Goal: Register for event/course

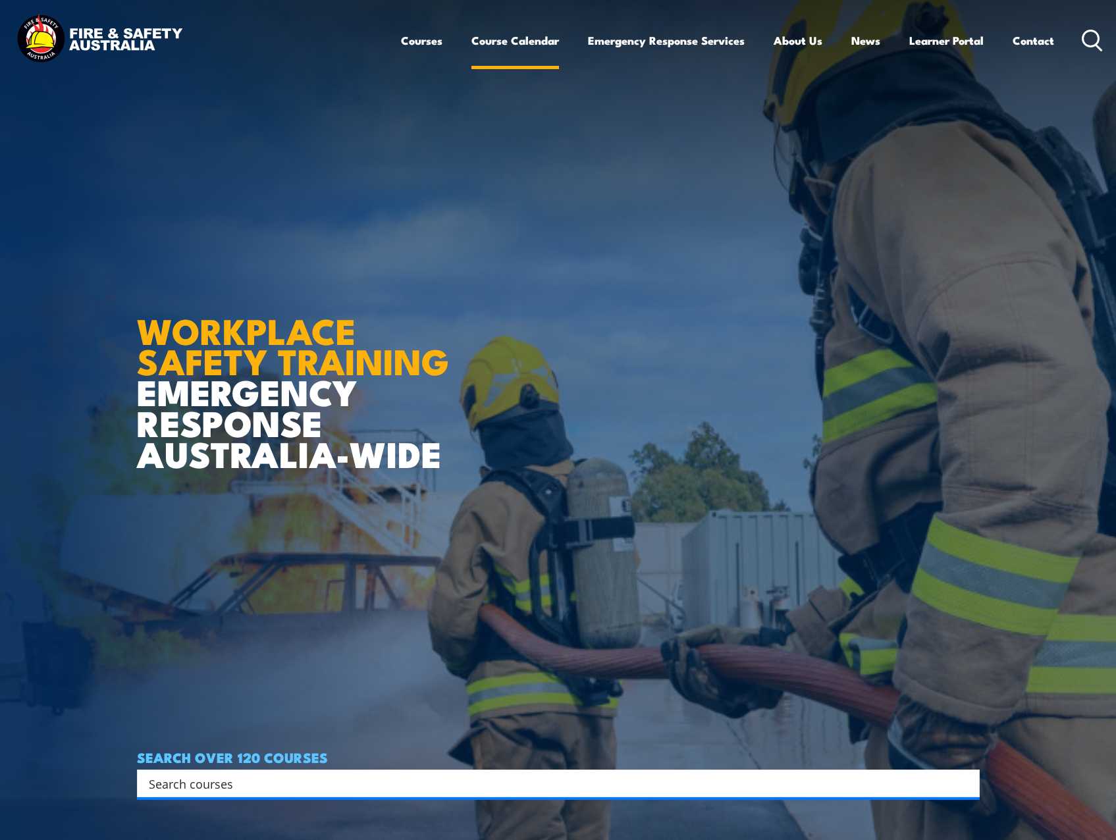
click at [495, 42] on link "Course Calendar" at bounding box center [516, 40] width 88 height 35
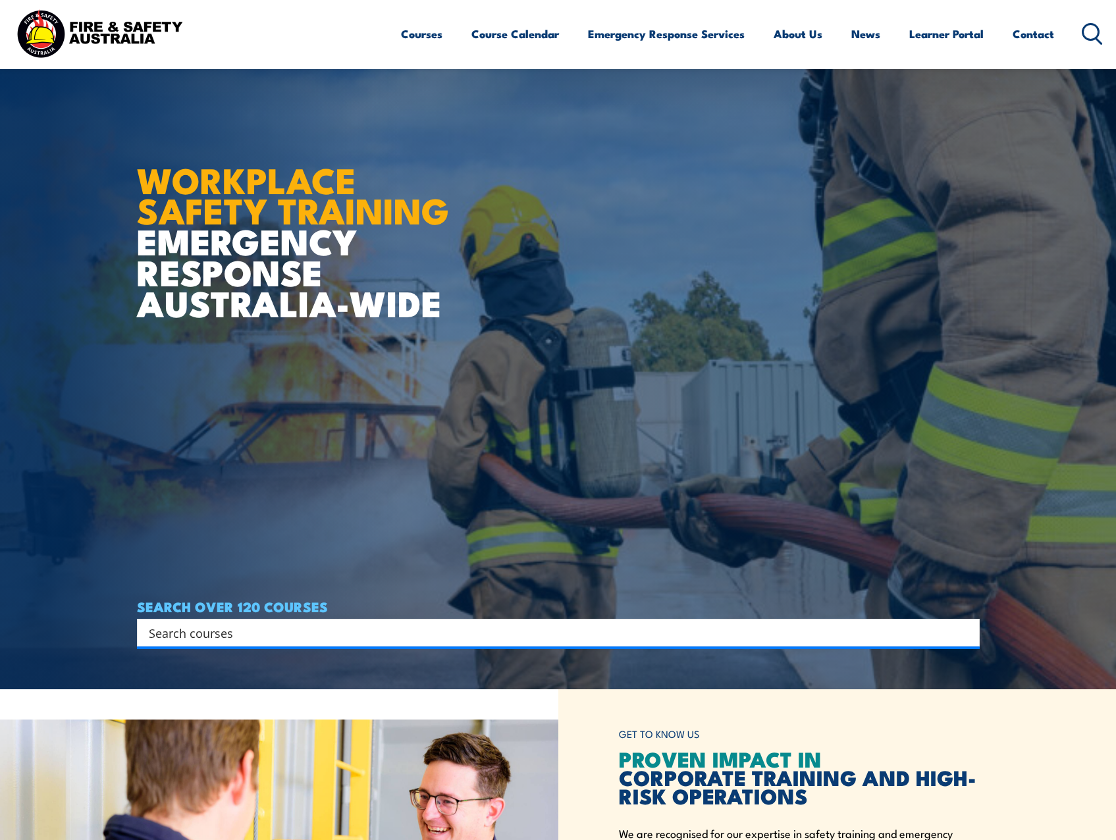
scroll to position [263, 0]
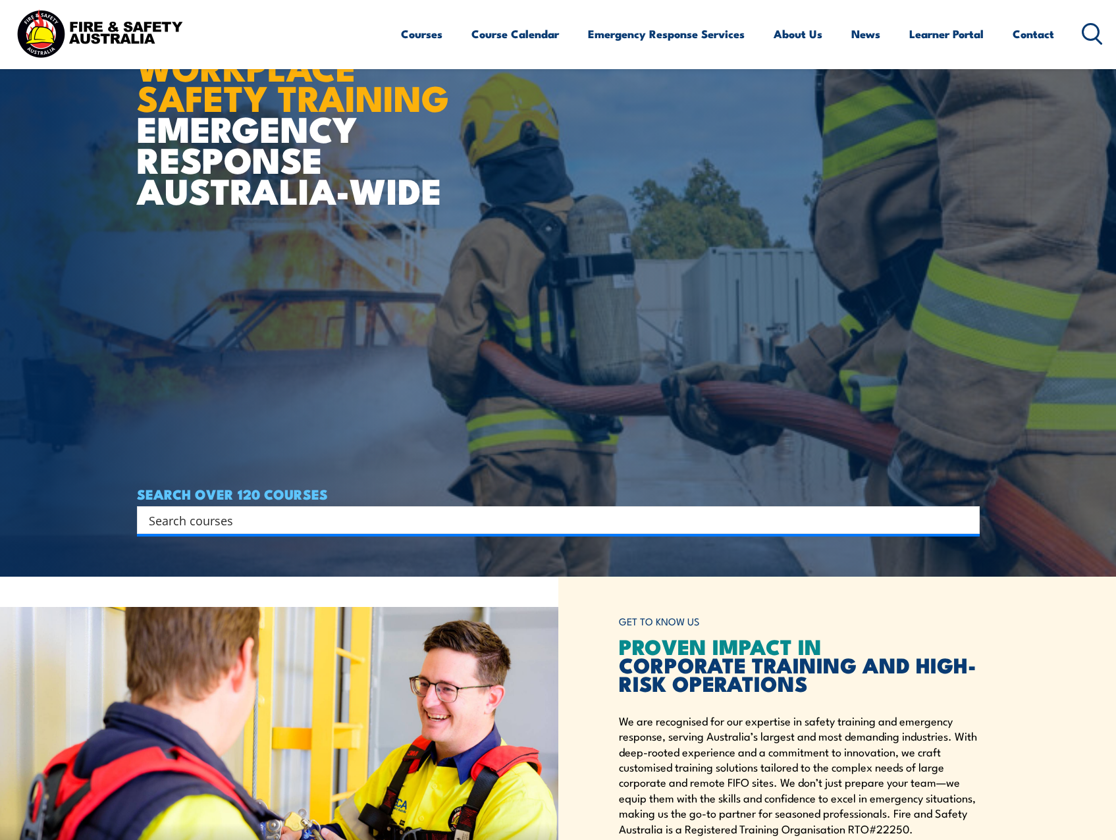
click at [209, 529] on input "Search input" at bounding box center [550, 520] width 802 height 20
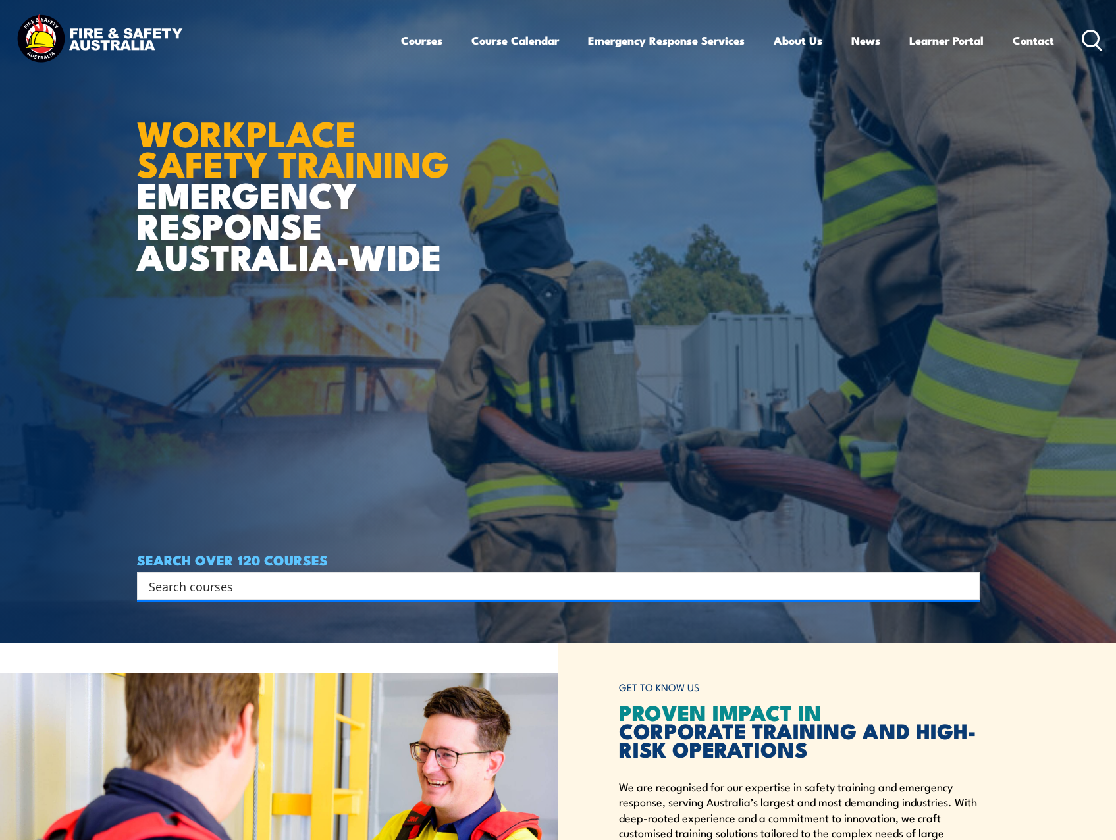
scroll to position [0, 0]
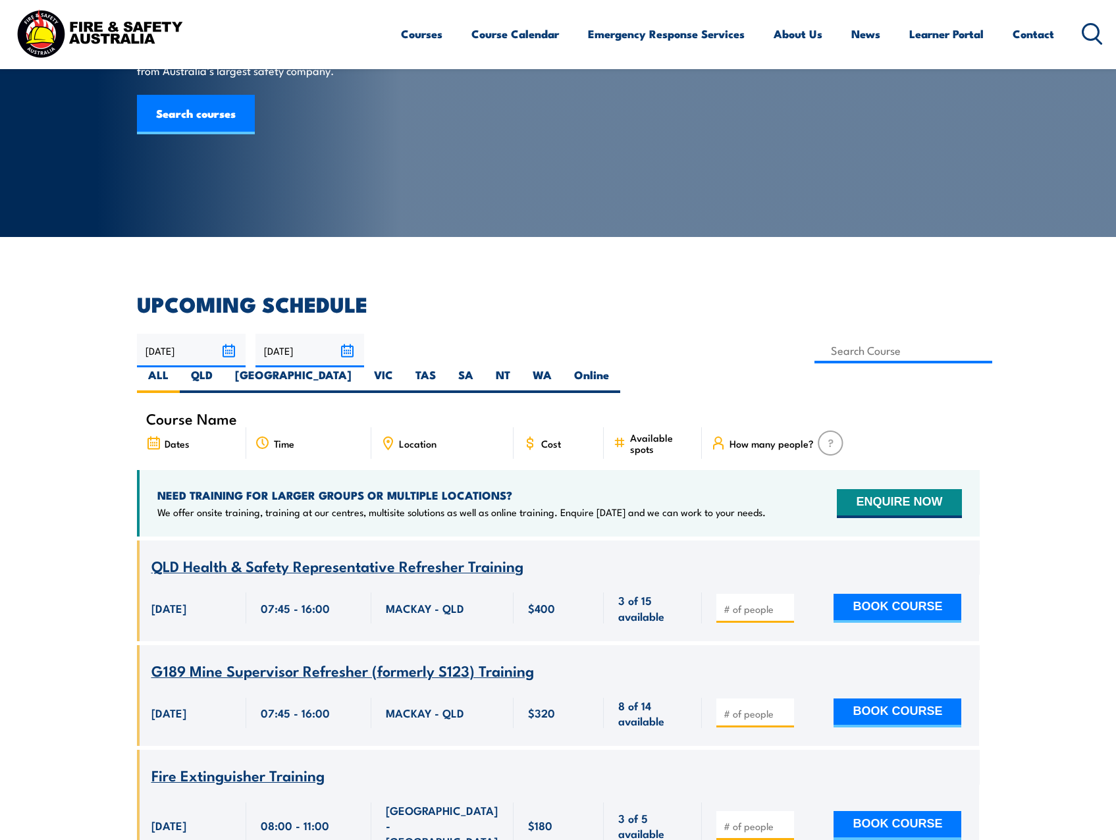
scroll to position [132, 0]
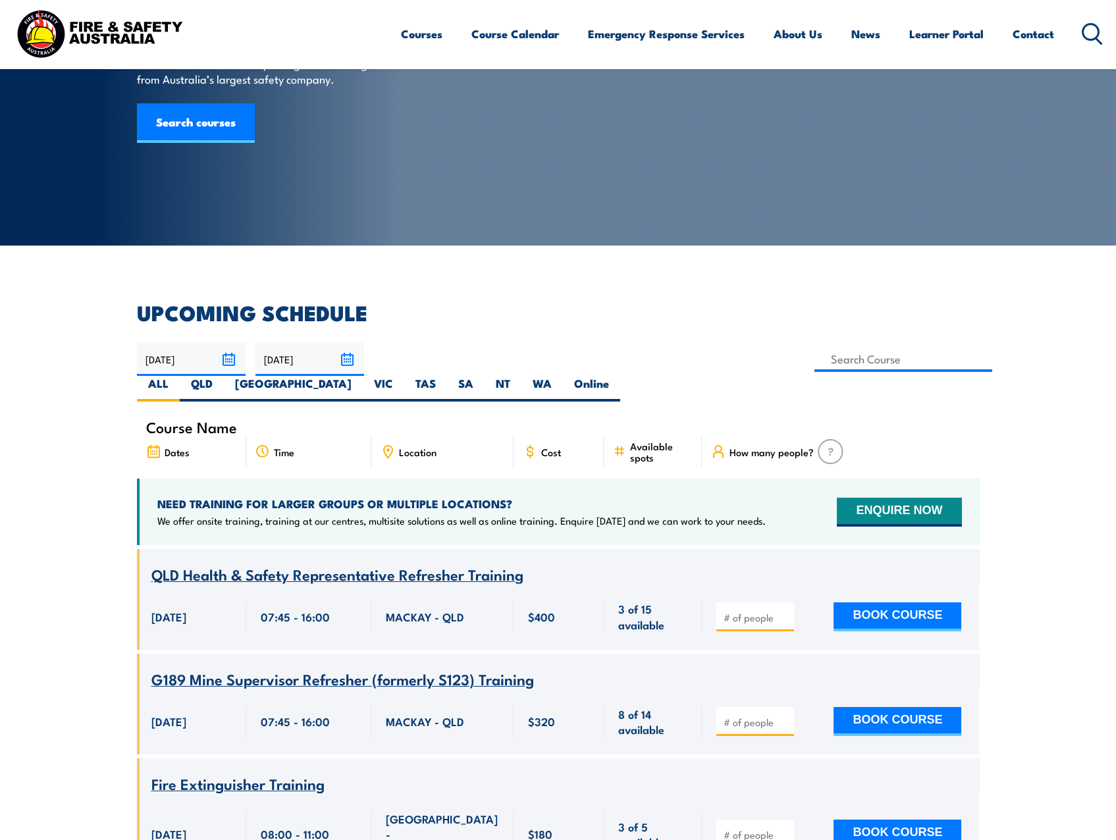
click at [420, 447] on span "Location" at bounding box center [418, 452] width 38 height 11
click at [391, 445] on icon at bounding box center [388, 452] width 14 height 14
click at [404, 376] on label "VIC" at bounding box center [383, 389] width 41 height 26
click at [402, 376] on input "VIC" at bounding box center [397, 380] width 9 height 9
radio input "true"
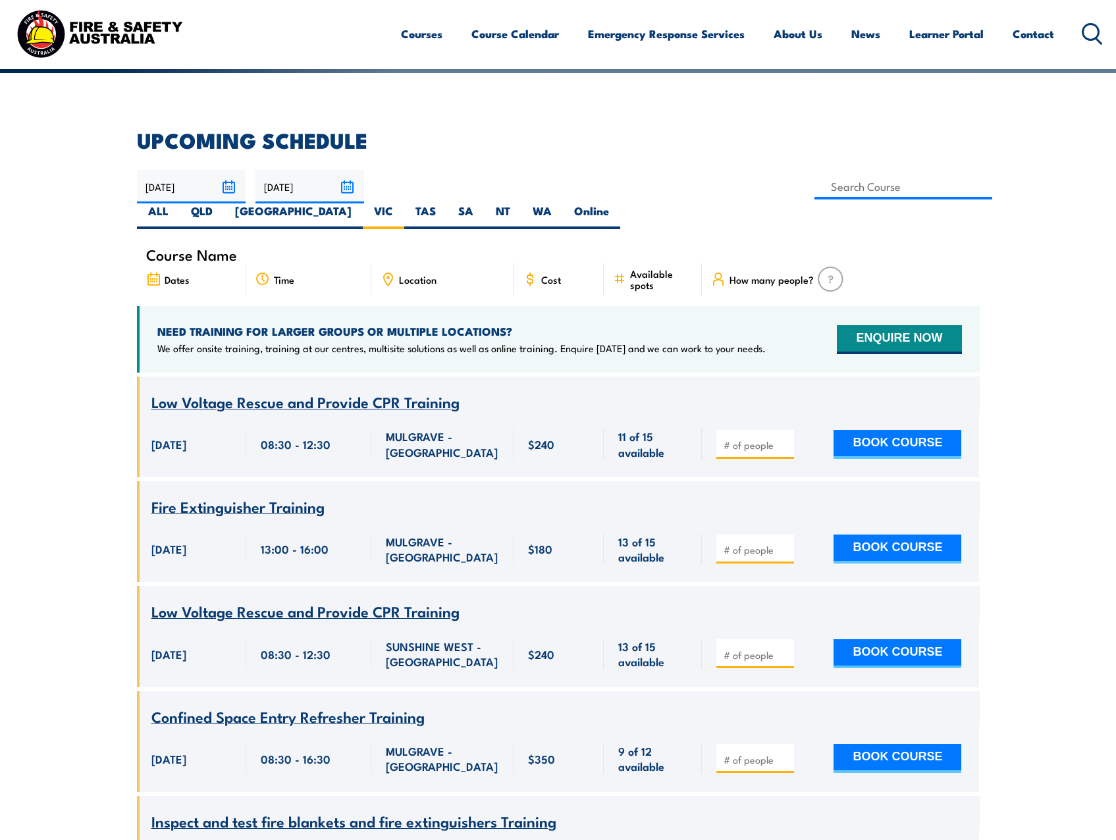
scroll to position [303, 0]
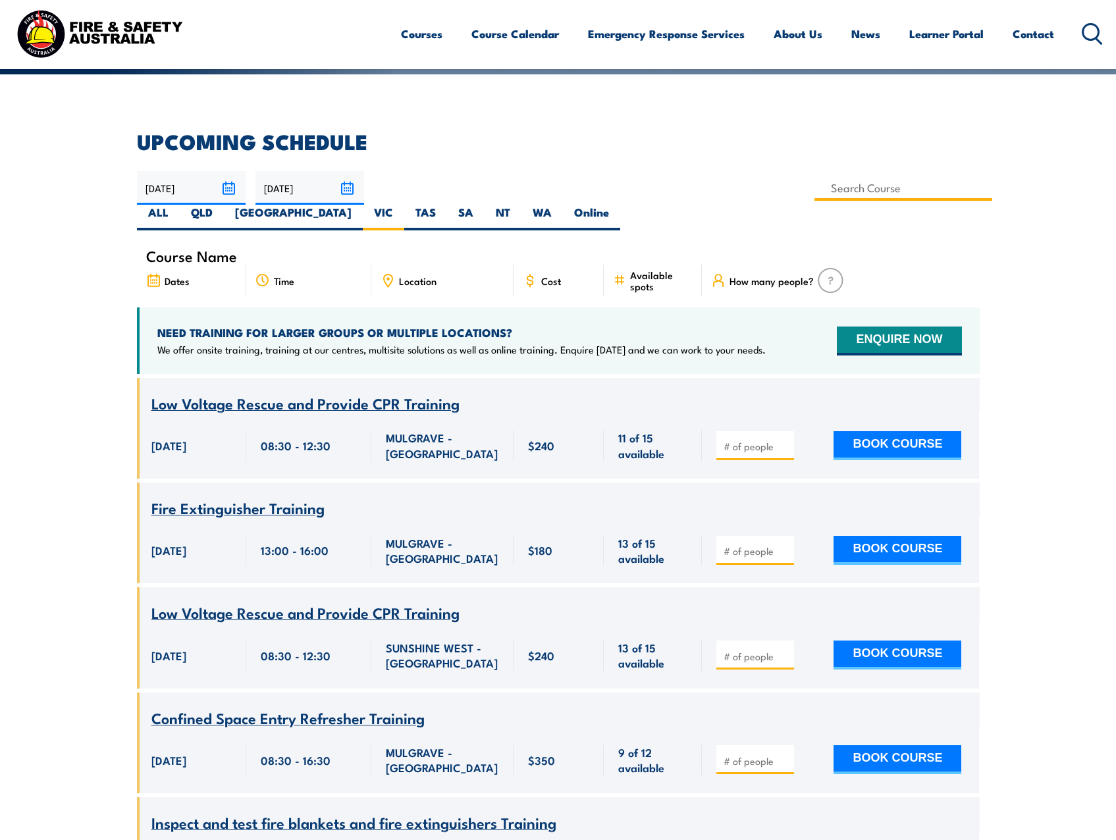
click at [815, 189] on input at bounding box center [904, 188] width 178 height 26
type input "Fire Extinguisher / Fire Warden Training"
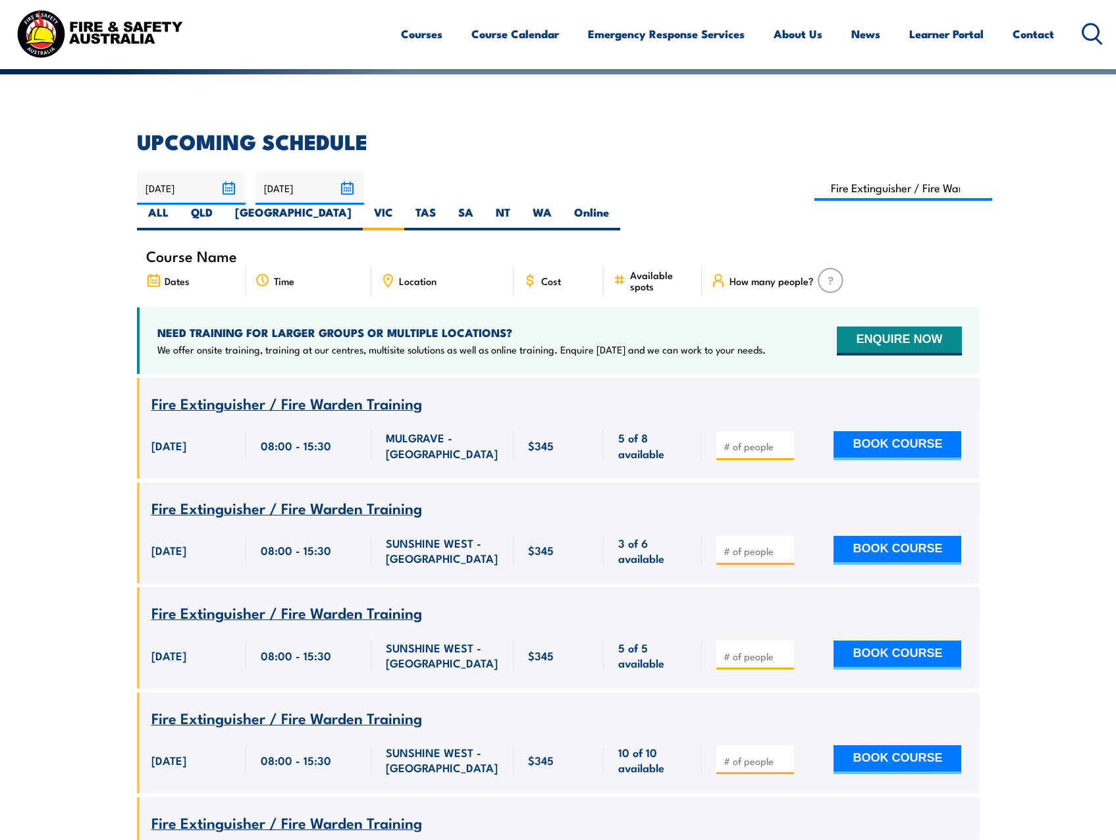
scroll to position [369, 0]
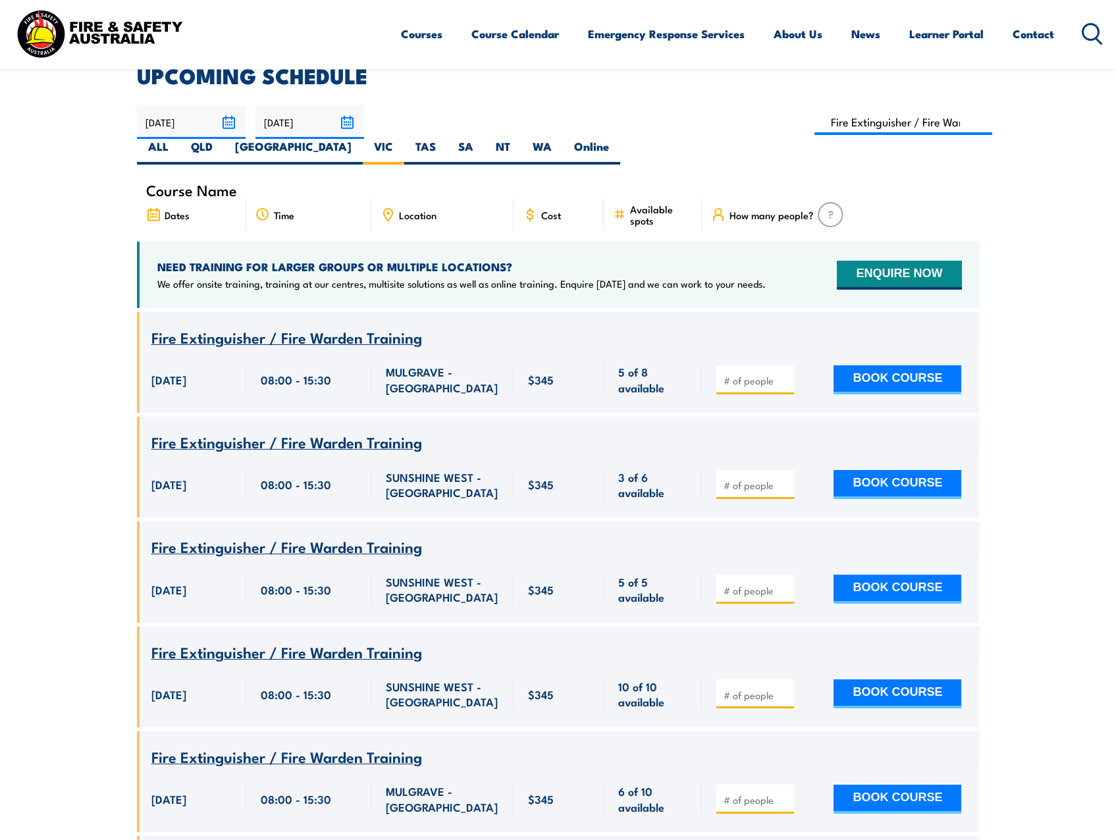
click at [161, 260] on h4 "NEED TRAINING FOR LARGER GROUPS OR MULTIPLE LOCATIONS?" at bounding box center [461, 267] width 609 height 14
drag, startPoint x: 161, startPoint y: 240, endPoint x: 269, endPoint y: 232, distance: 109.0
click at [269, 242] on div "NEED TRAINING FOR LARGER GROUPS OR MULTIPLE LOCATIONS? We offer onsite training…" at bounding box center [558, 275] width 843 height 67
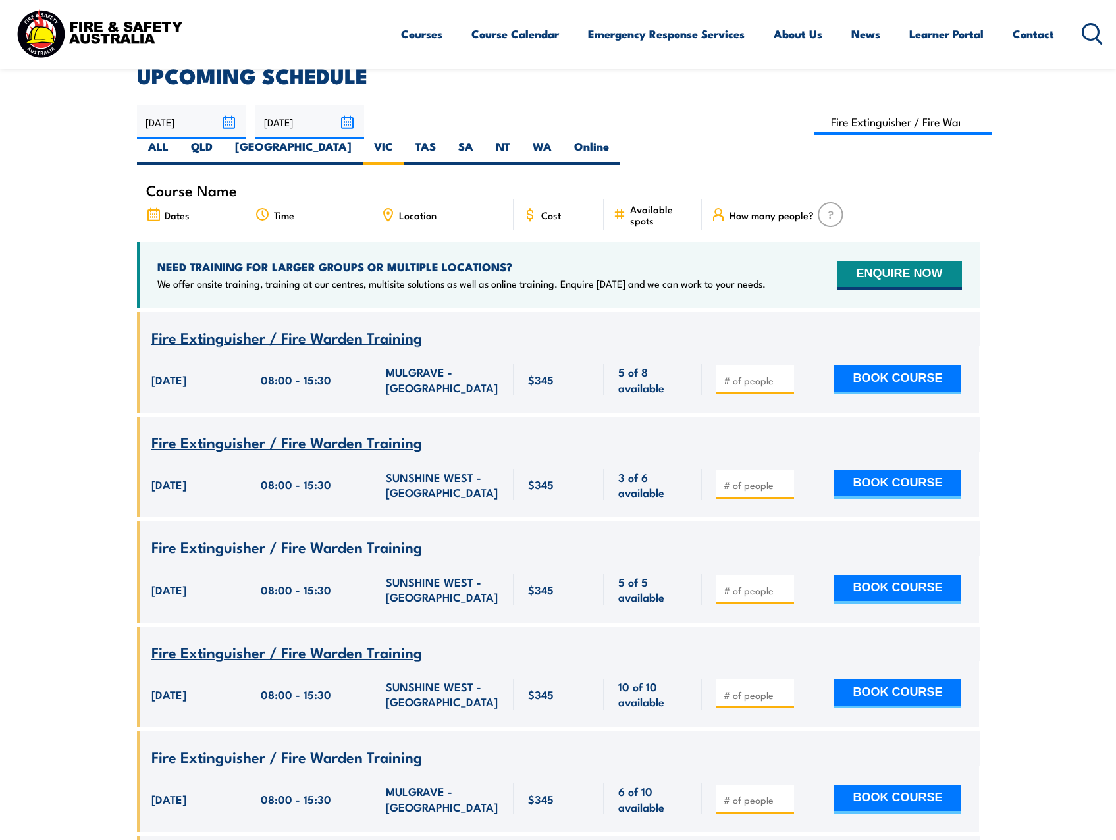
click at [290, 260] on h4 "NEED TRAINING FOR LARGER GROUPS OR MULTIPLE LOCATIONS?" at bounding box center [461, 267] width 609 height 14
drag, startPoint x: 290, startPoint y: 242, endPoint x: 355, endPoint y: 236, distance: 65.5
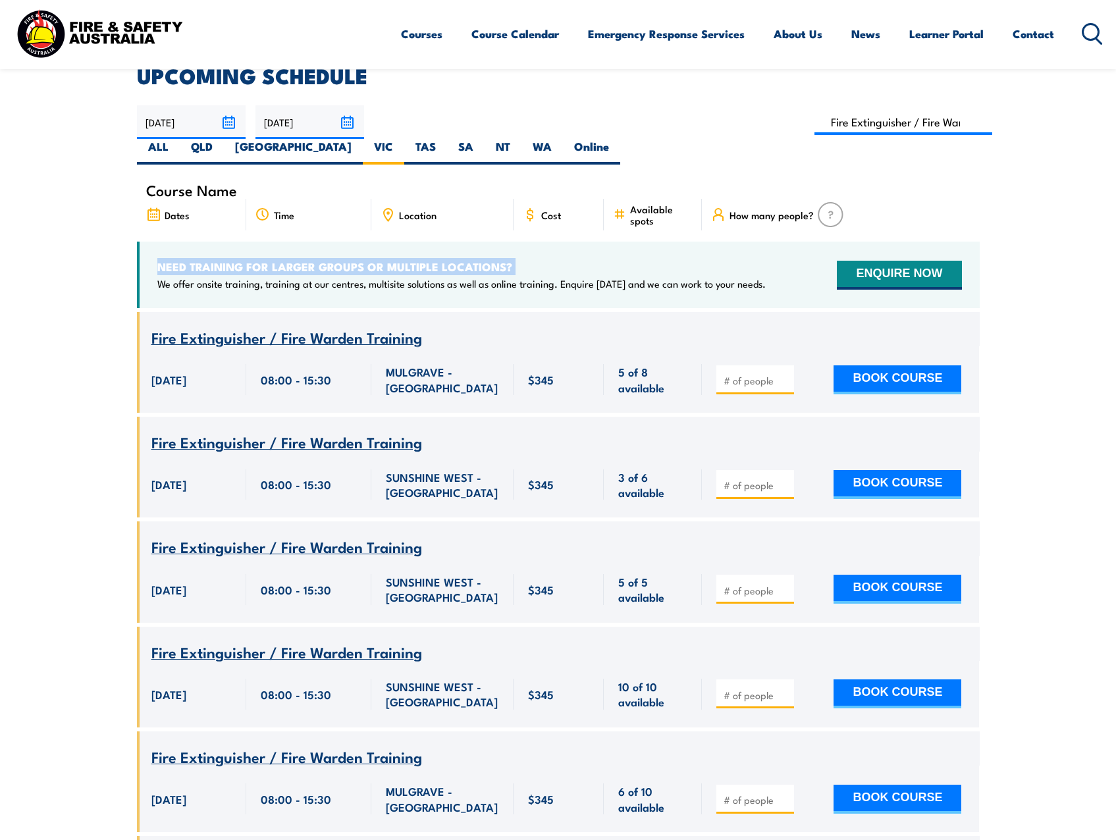
click at [355, 260] on h4 "NEED TRAINING FOR LARGER GROUPS OR MULTIPLE LOCATIONS?" at bounding box center [461, 267] width 609 height 14
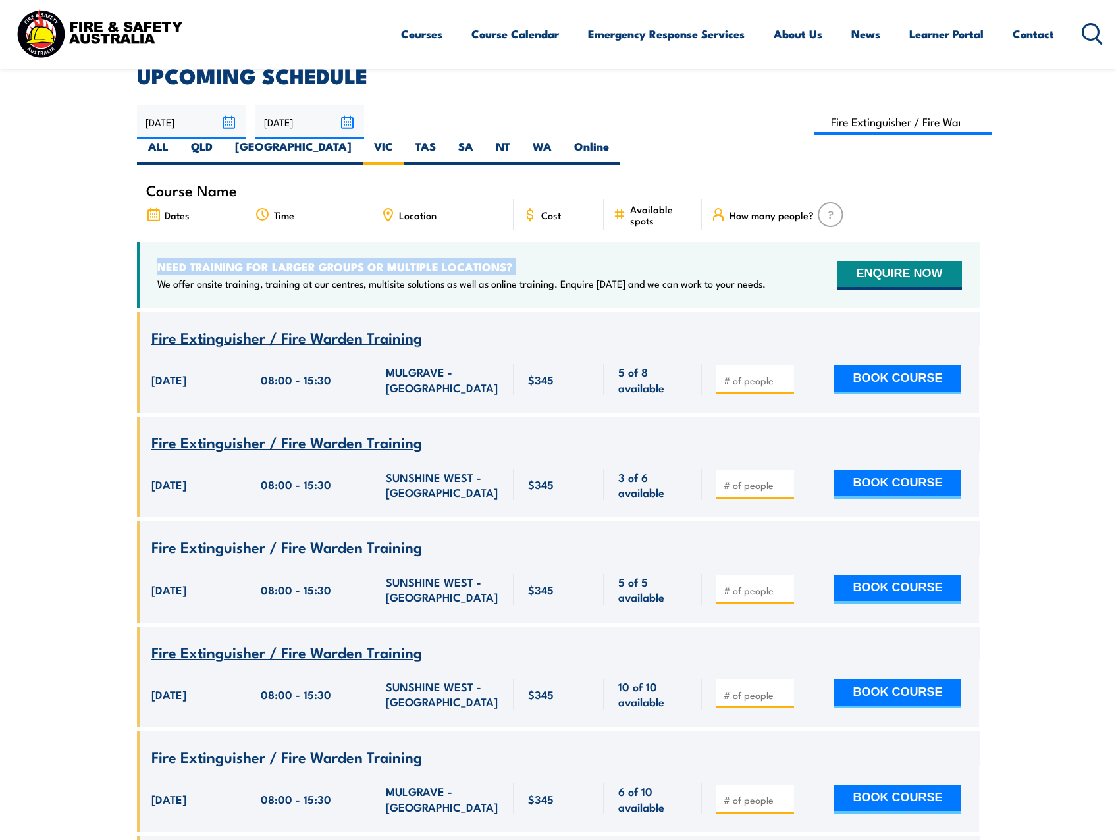
click at [355, 260] on h4 "NEED TRAINING FOR LARGER GROUPS OR MULTIPLE LOCATIONS?" at bounding box center [461, 267] width 609 height 14
click at [354, 260] on h4 "NEED TRAINING FOR LARGER GROUPS OR MULTIPLE LOCATIONS?" at bounding box center [461, 267] width 609 height 14
click at [352, 260] on h4 "NEED TRAINING FOR LARGER GROUPS OR MULTIPLE LOCATIONS?" at bounding box center [461, 267] width 609 height 14
drag, startPoint x: 352, startPoint y: 237, endPoint x: 330, endPoint y: 243, distance: 22.5
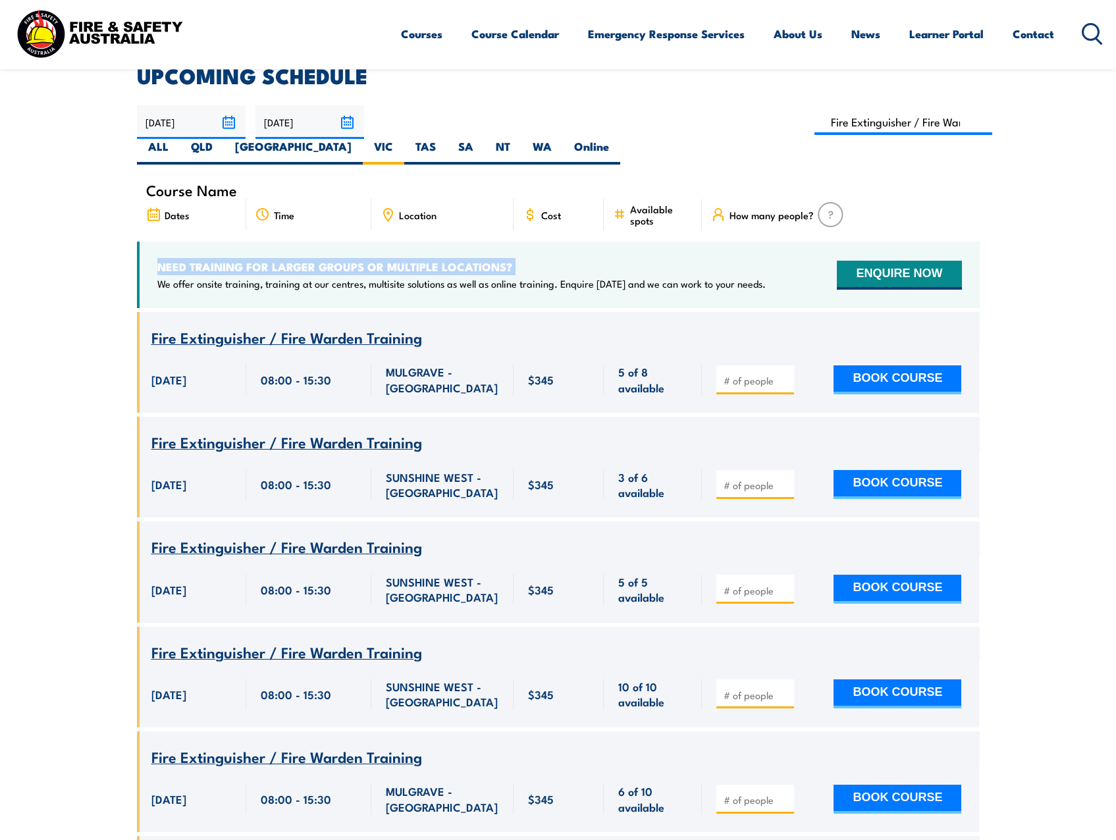
click at [331, 260] on h4 "NEED TRAINING FOR LARGER GROUPS OR MULTIPLE LOCATIONS?" at bounding box center [461, 267] width 609 height 14
click at [330, 260] on h4 "NEED TRAINING FOR LARGER GROUPS OR MULTIPLE LOCATIONS?" at bounding box center [461, 267] width 609 height 14
drag, startPoint x: 330, startPoint y: 243, endPoint x: 312, endPoint y: 258, distance: 23.5
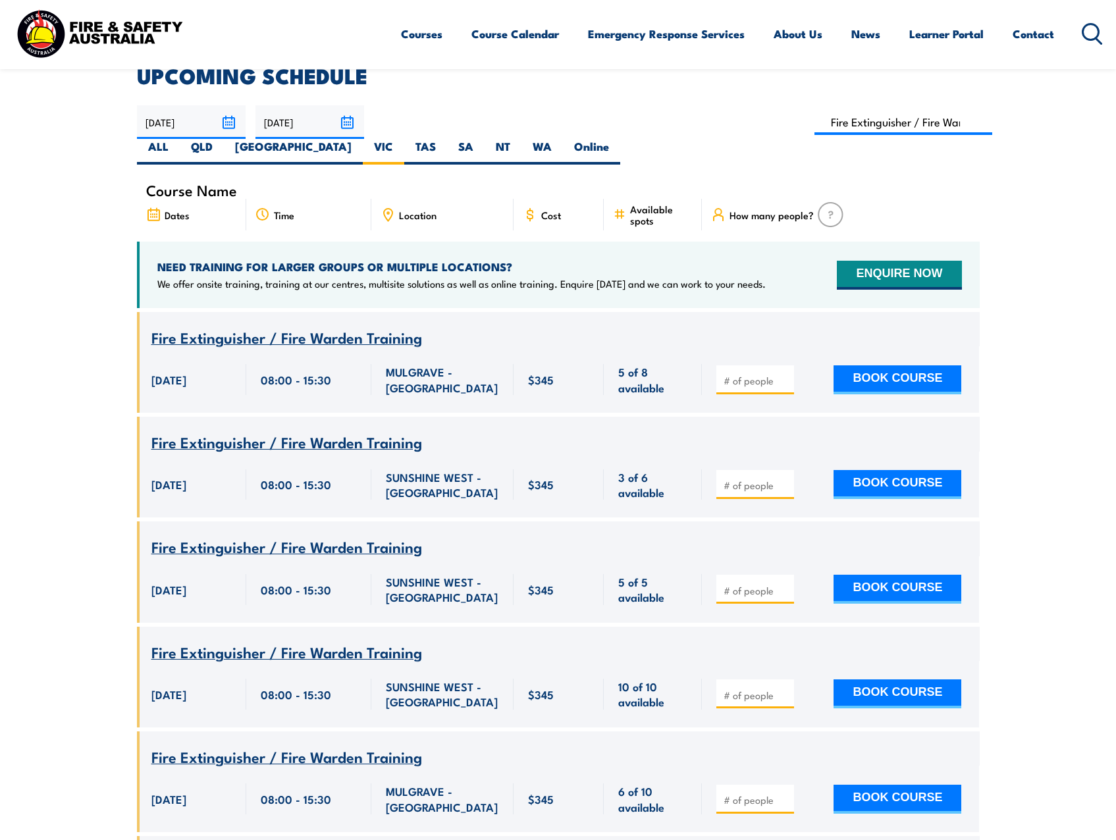
click at [312, 277] on p "We offer onsite training, training at our centres, multisite solutions as well …" at bounding box center [461, 283] width 609 height 13
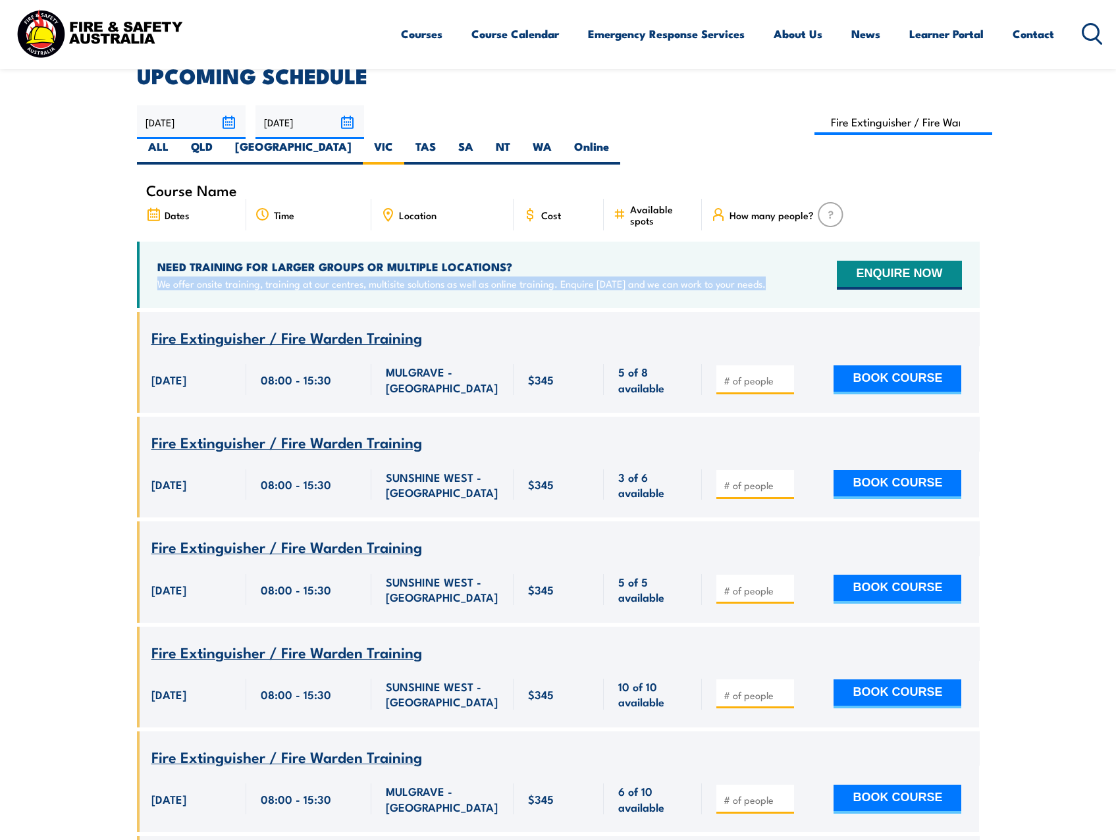
click at [312, 277] on p "We offer onsite training, training at our centres, multisite solutions as well …" at bounding box center [461, 283] width 609 height 13
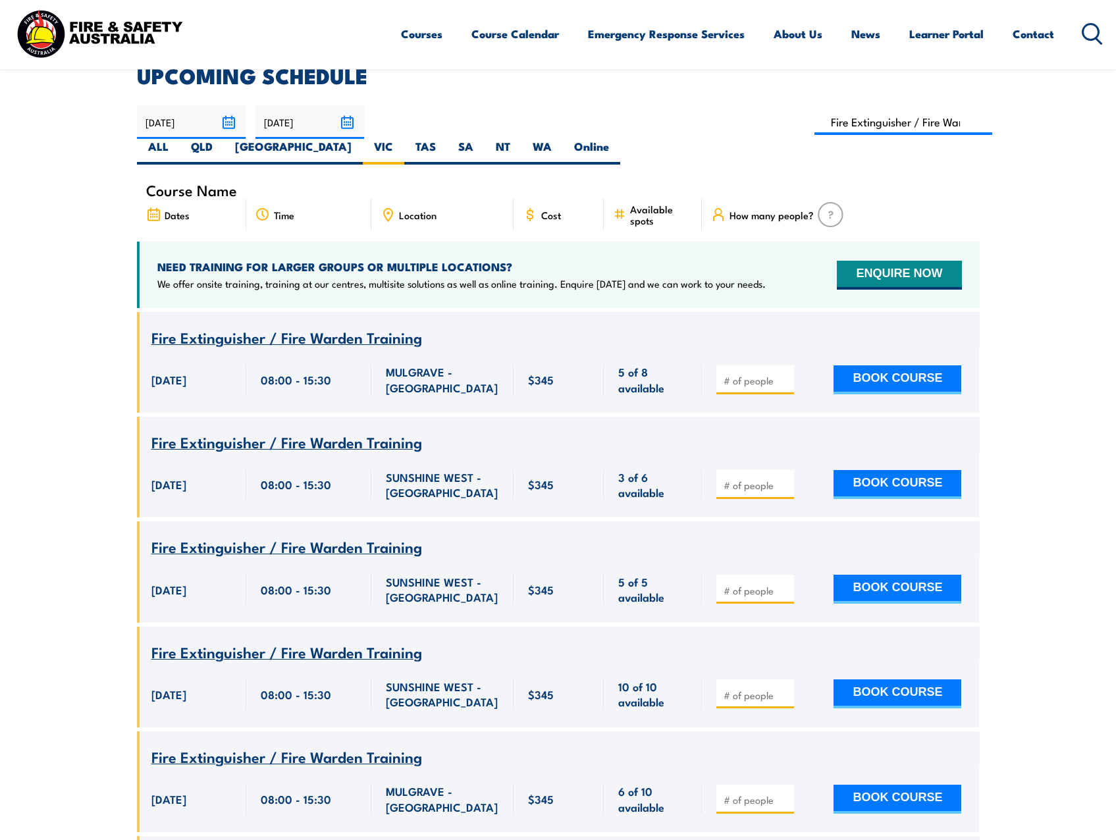
drag, startPoint x: 312, startPoint y: 258, endPoint x: 314, endPoint y: 244, distance: 14.1
click at [314, 260] on h4 "NEED TRAINING FOR LARGER GROUPS OR MULTIPLE LOCATIONS?" at bounding box center [461, 267] width 609 height 14
drag, startPoint x: 314, startPoint y: 243, endPoint x: 271, endPoint y: 261, distance: 46.6
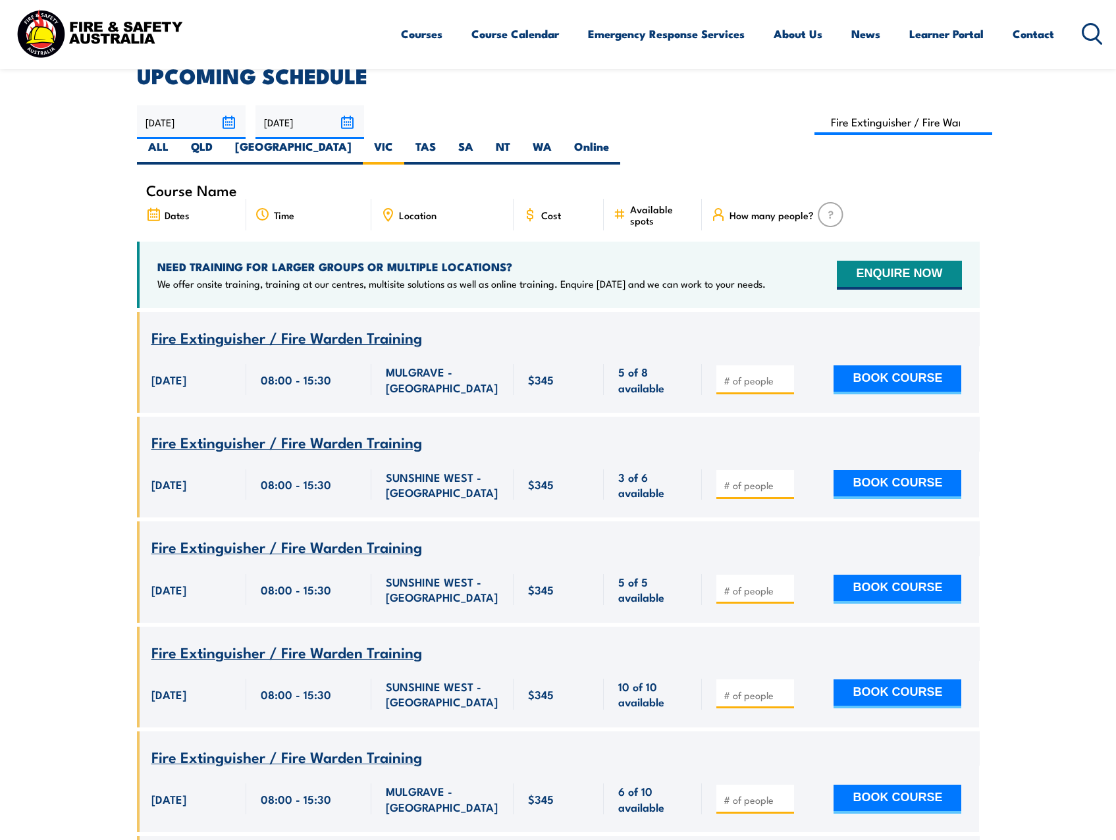
click at [271, 277] on p "We offer onsite training, training at our centres, multisite solutions as well …" at bounding box center [461, 283] width 609 height 13
